Goal: Check status

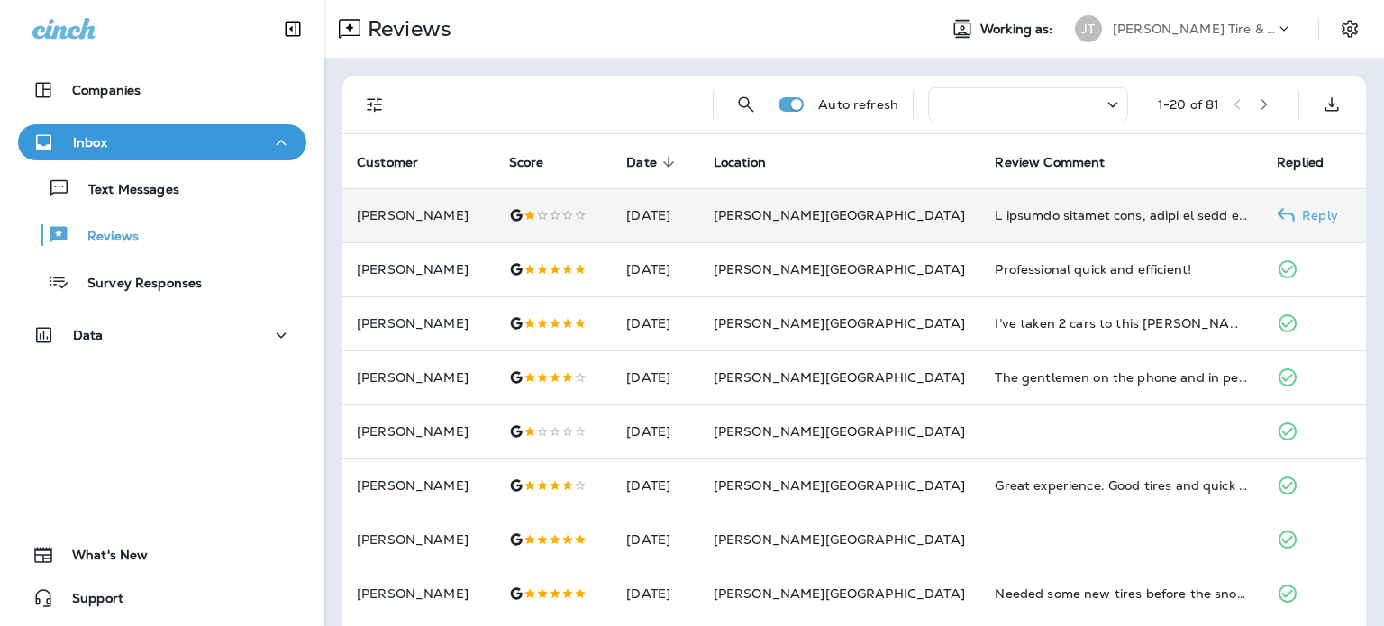
click at [817, 233] on td "[PERSON_NAME][GEOGRAPHIC_DATA]" at bounding box center [840, 215] width 282 height 54
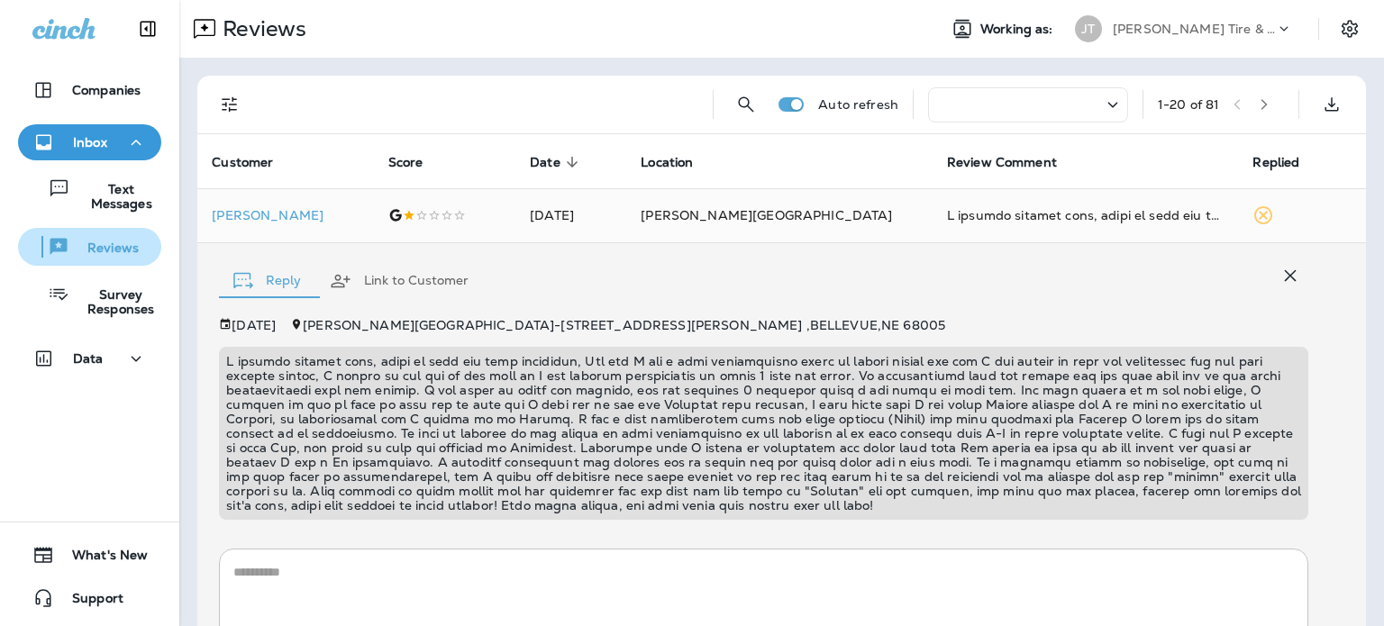
click at [117, 248] on p "Reviews" at bounding box center [103, 249] width 69 height 17
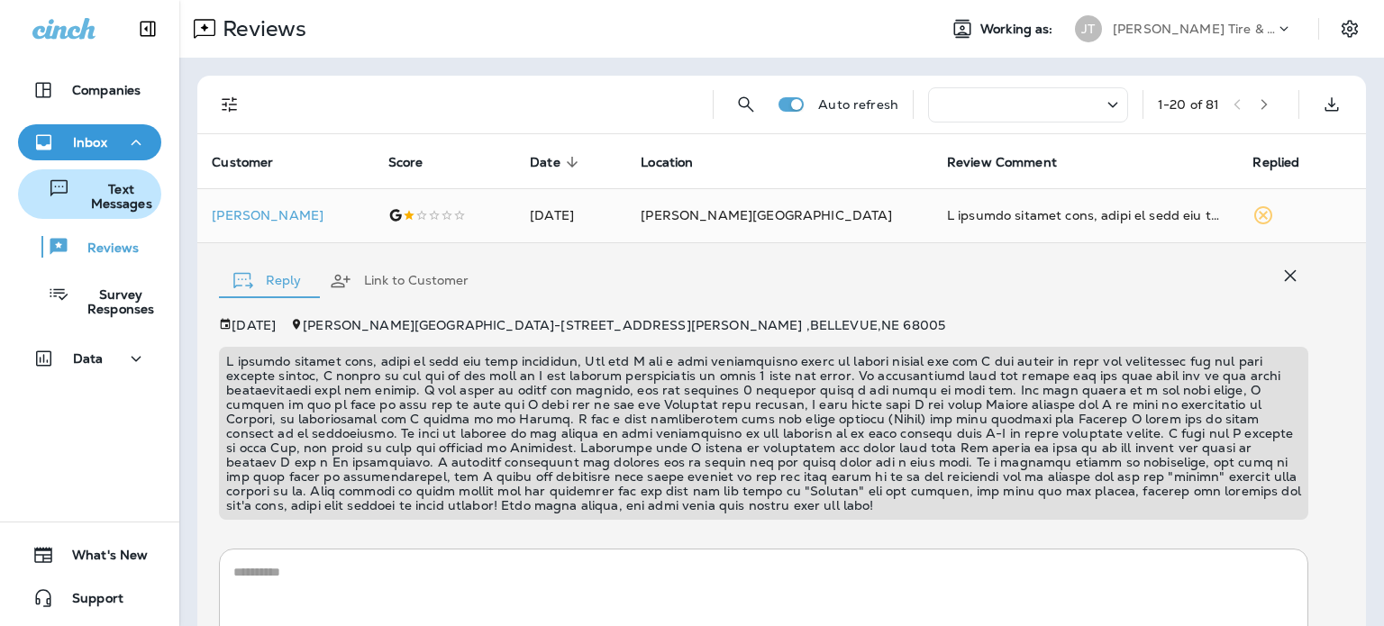
click at [88, 190] on p "Text Messages" at bounding box center [112, 196] width 84 height 29
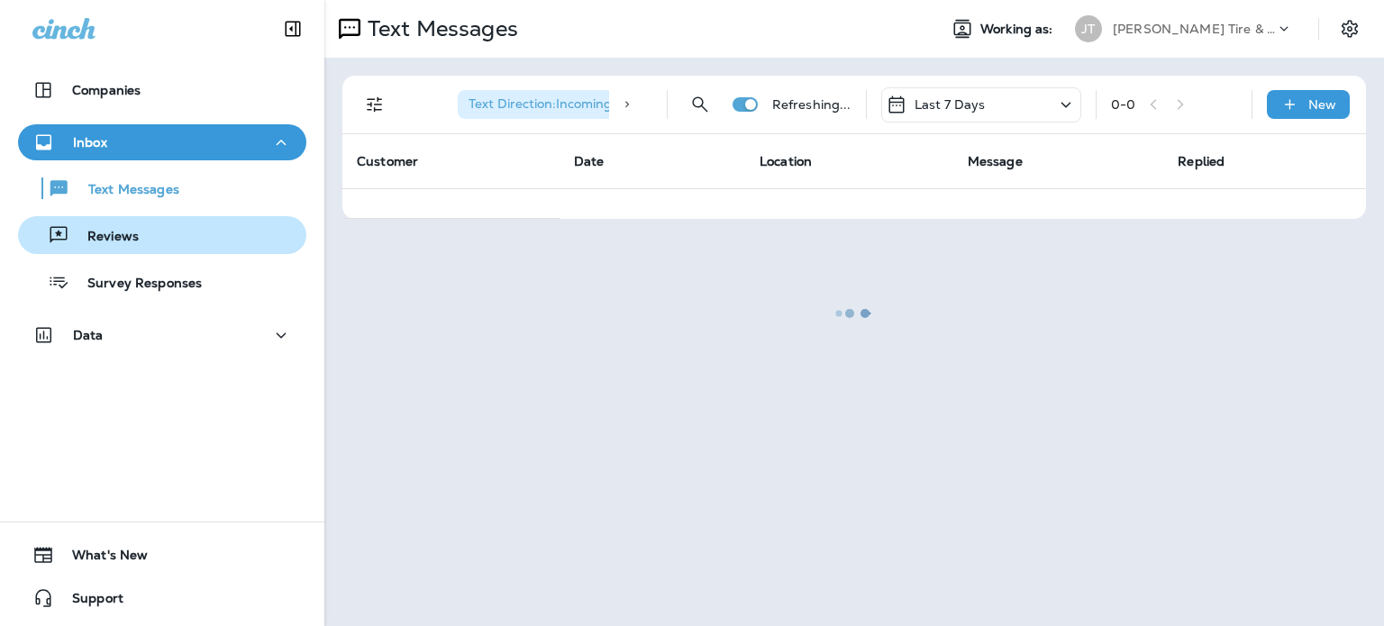
click at [48, 242] on icon "button" at bounding box center [59, 235] width 22 height 22
